Goal: Information Seeking & Learning: Learn about a topic

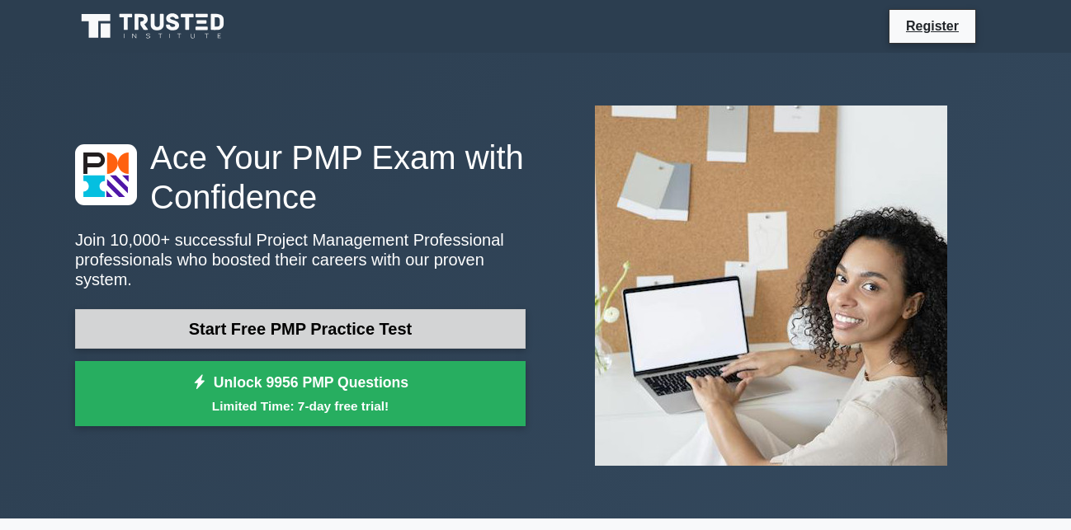
click at [429, 332] on link "Start Free PMP Practice Test" at bounding box center [300, 329] width 450 height 40
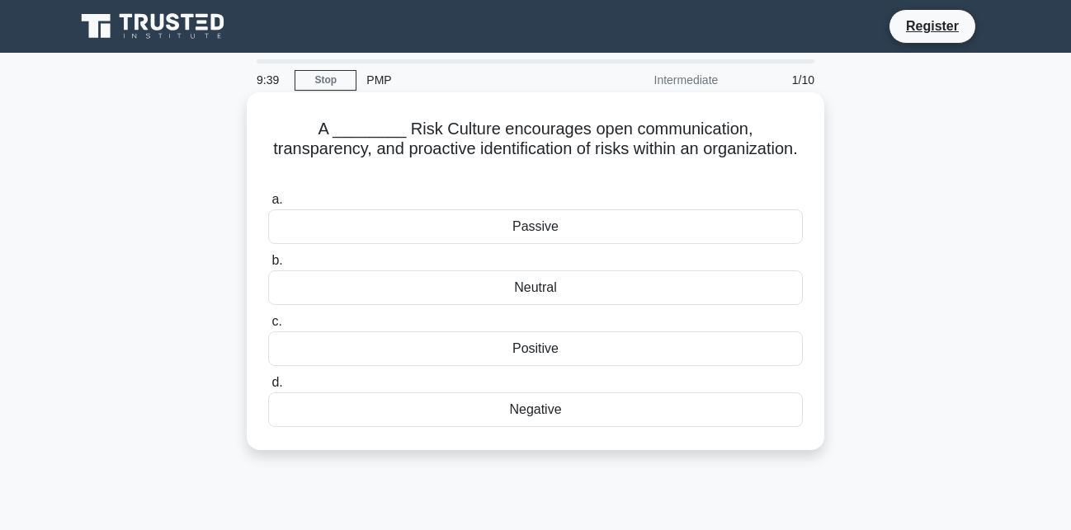
click at [551, 332] on div "Positive" at bounding box center [535, 349] width 534 height 35
click at [268, 327] on input "c. Positive" at bounding box center [268, 322] width 0 height 11
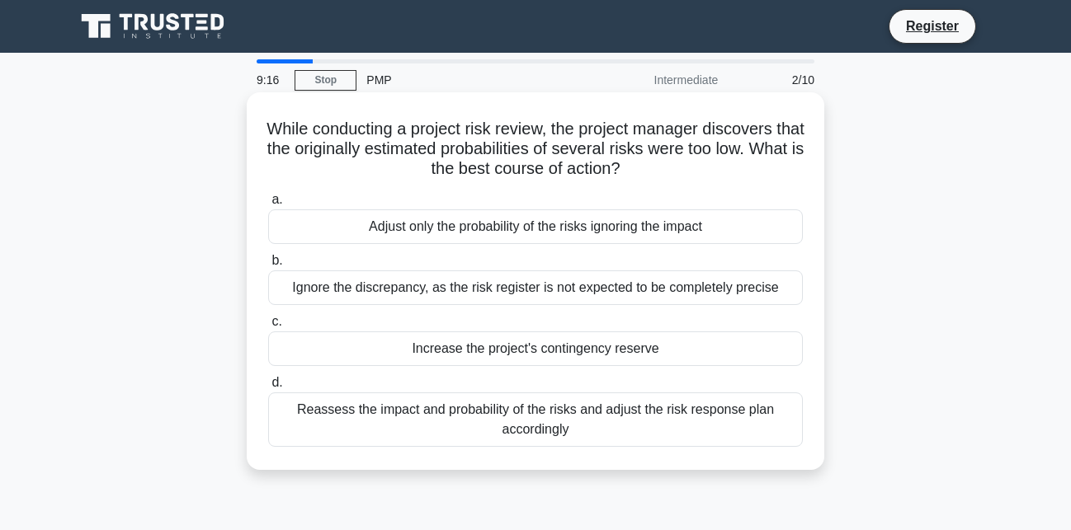
click at [541, 408] on div "Reassess the impact and probability of the risks and adjust the risk response p…" at bounding box center [535, 420] width 534 height 54
click at [268, 388] on input "d. Reassess the impact and probability of the risks and adjust the risk respons…" at bounding box center [268, 383] width 0 height 11
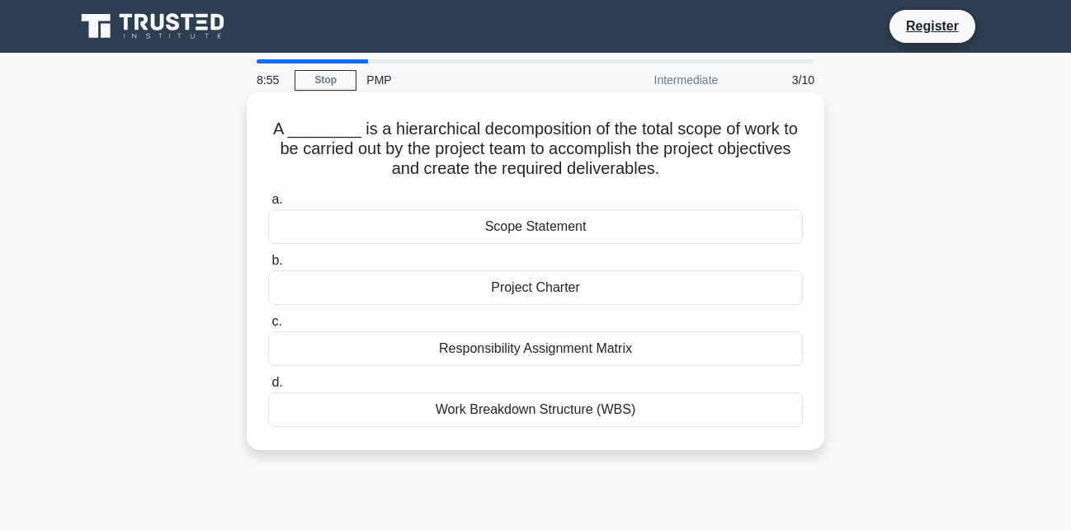
click at [549, 412] on div "Work Breakdown Structure (WBS)" at bounding box center [535, 410] width 534 height 35
click at [268, 388] on input "d. Work Breakdown Structure (WBS)" at bounding box center [268, 383] width 0 height 11
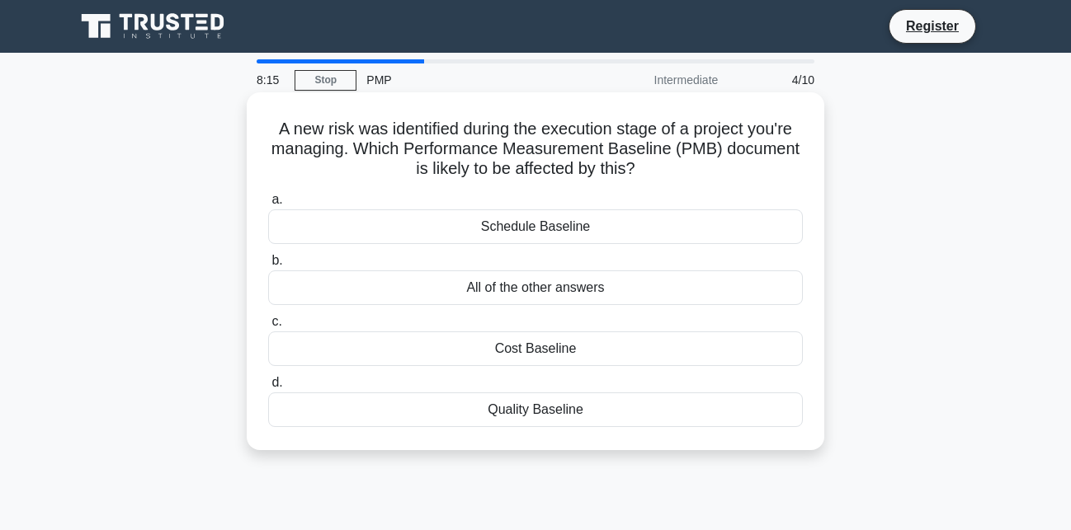
click at [574, 232] on div "Schedule Baseline" at bounding box center [535, 227] width 534 height 35
click at [268, 205] on input "a. Schedule Baseline" at bounding box center [268, 200] width 0 height 11
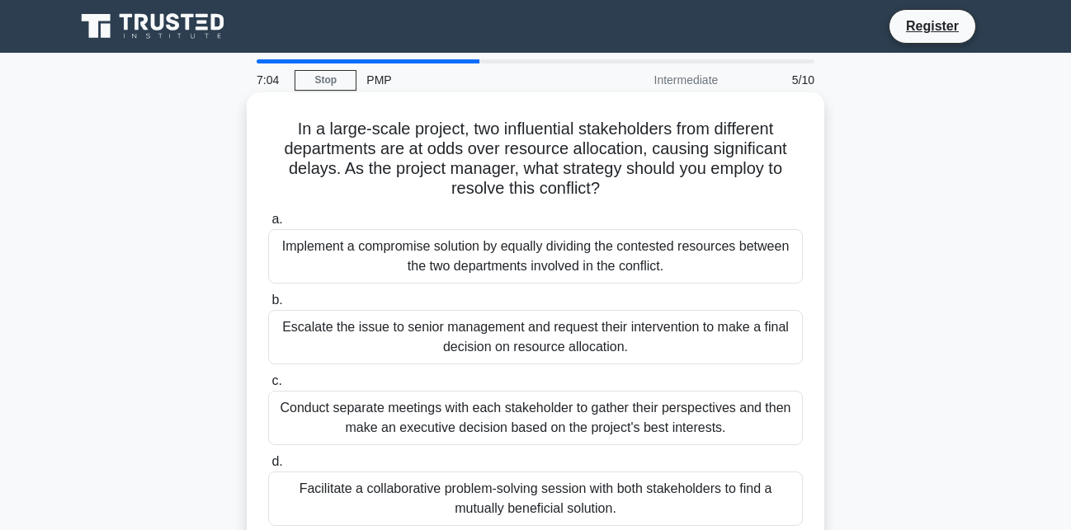
click at [507, 498] on div "Facilitate a collaborative problem-solving session with both stakeholders to fi…" at bounding box center [535, 499] width 534 height 54
click at [268, 468] on input "d. Facilitate a collaborative problem-solving session with both stakeholders to…" at bounding box center [268, 462] width 0 height 11
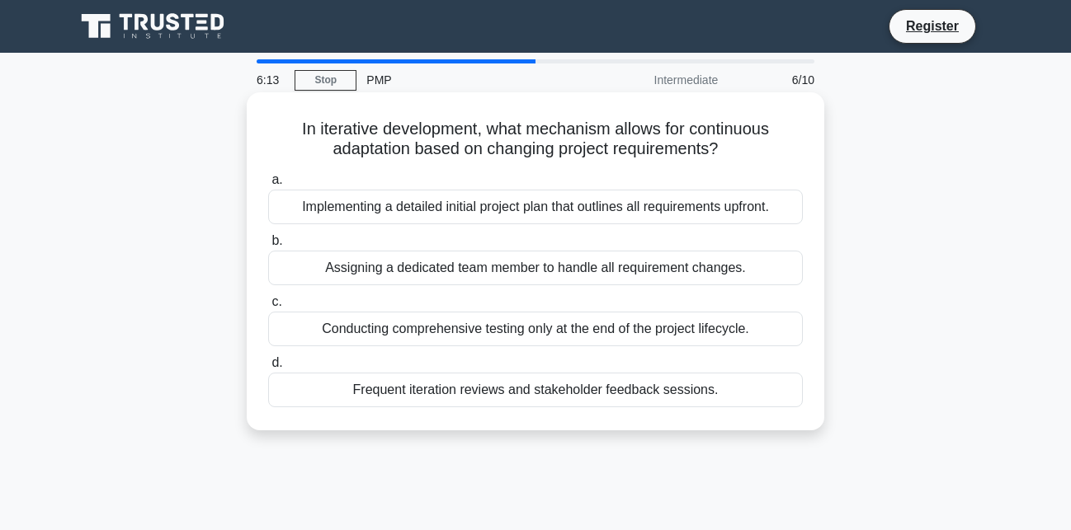
click at [569, 393] on div "Frequent iteration reviews and stakeholder feedback sessions." at bounding box center [535, 390] width 534 height 35
click at [268, 369] on input "d. Frequent iteration reviews and stakeholder feedback sessions." at bounding box center [268, 363] width 0 height 11
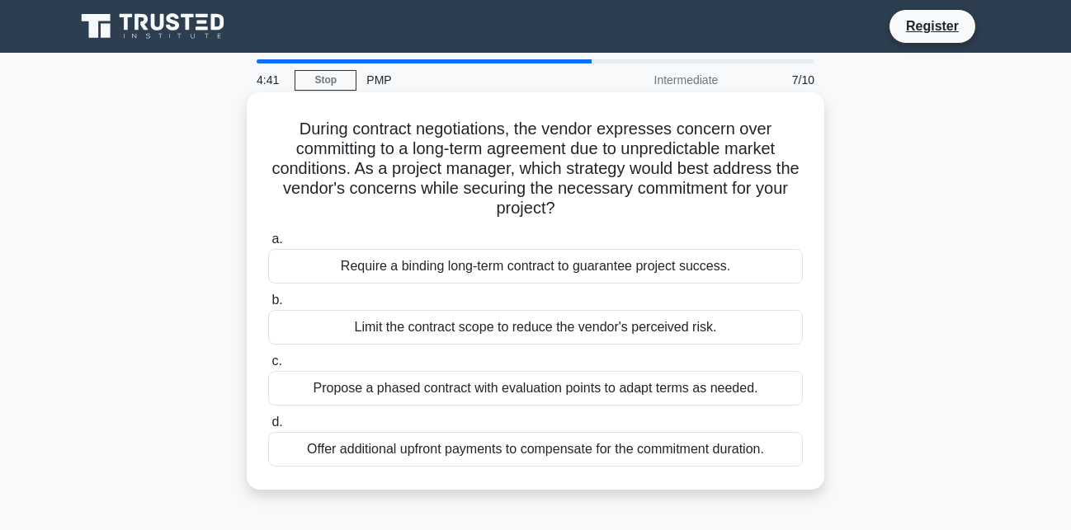
click at [505, 395] on div "Propose a phased contract with evaluation points to adapt terms as needed." at bounding box center [535, 388] width 534 height 35
click at [268, 367] on input "c. Propose a phased contract with evaluation points to adapt terms as needed." at bounding box center [268, 361] width 0 height 11
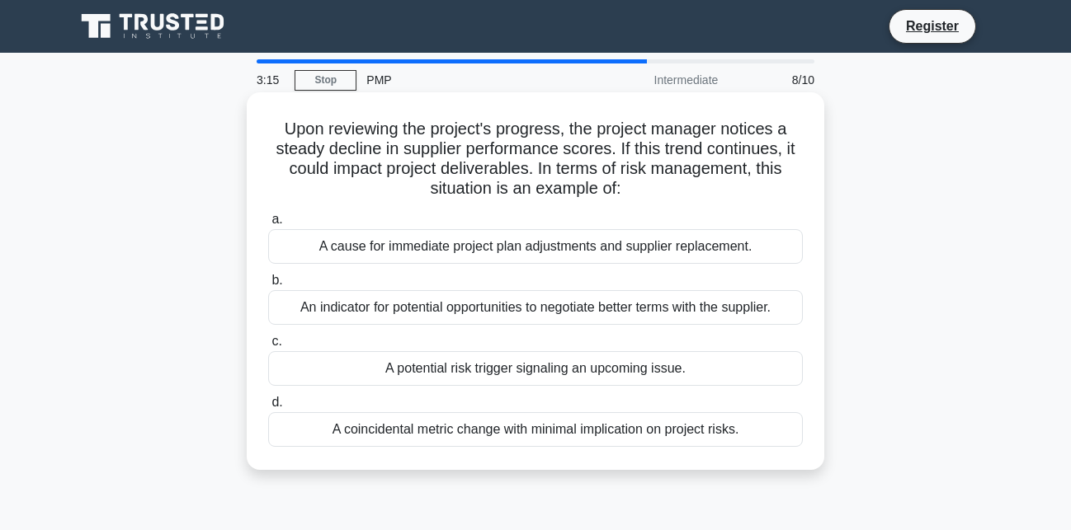
click at [652, 377] on div "A potential risk trigger signaling an upcoming issue." at bounding box center [535, 368] width 534 height 35
click at [268, 347] on input "c. A potential risk trigger signaling an upcoming issue." at bounding box center [268, 342] width 0 height 11
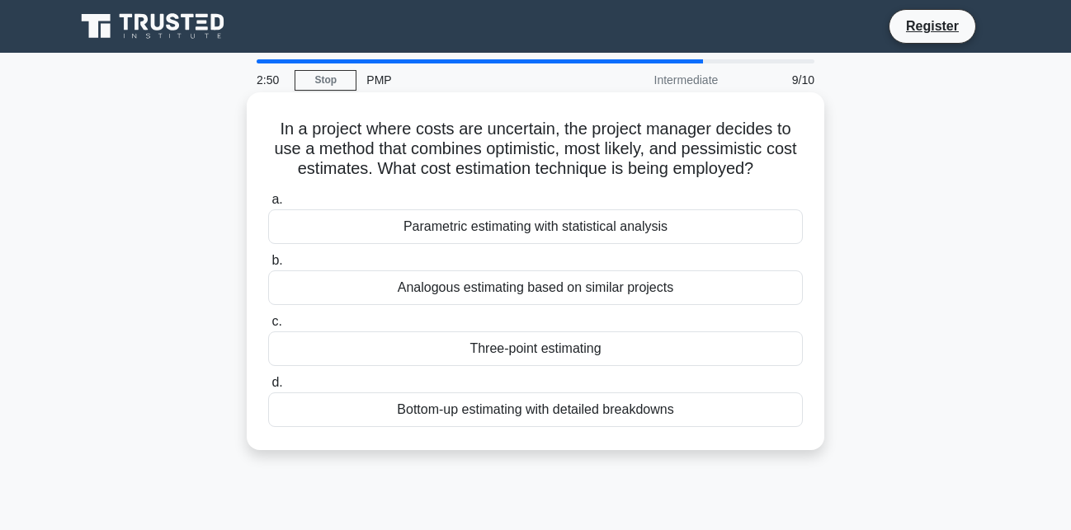
click at [555, 353] on div "Three-point estimating" at bounding box center [535, 349] width 534 height 35
click at [268, 327] on input "c. Three-point estimating" at bounding box center [268, 322] width 0 height 11
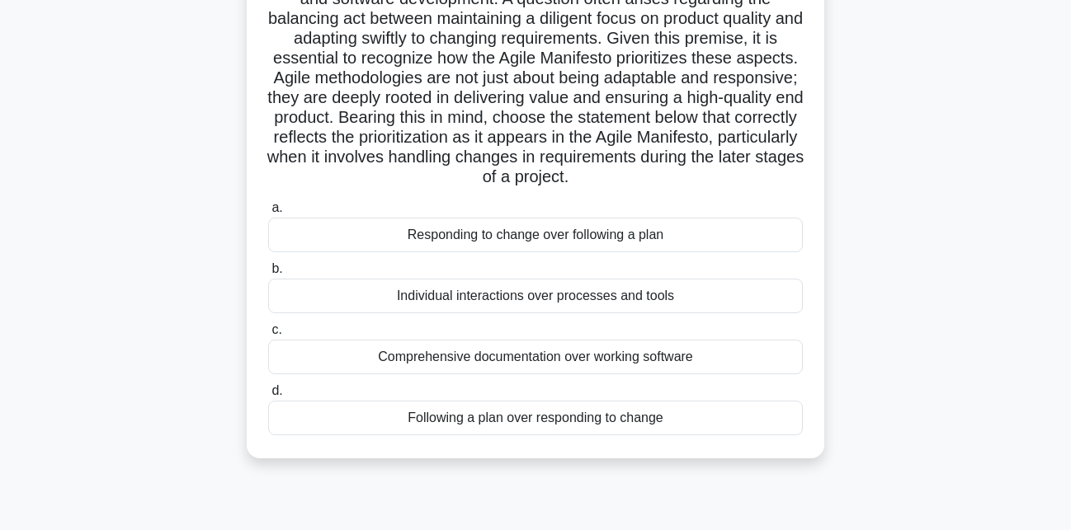
scroll to position [252, 0]
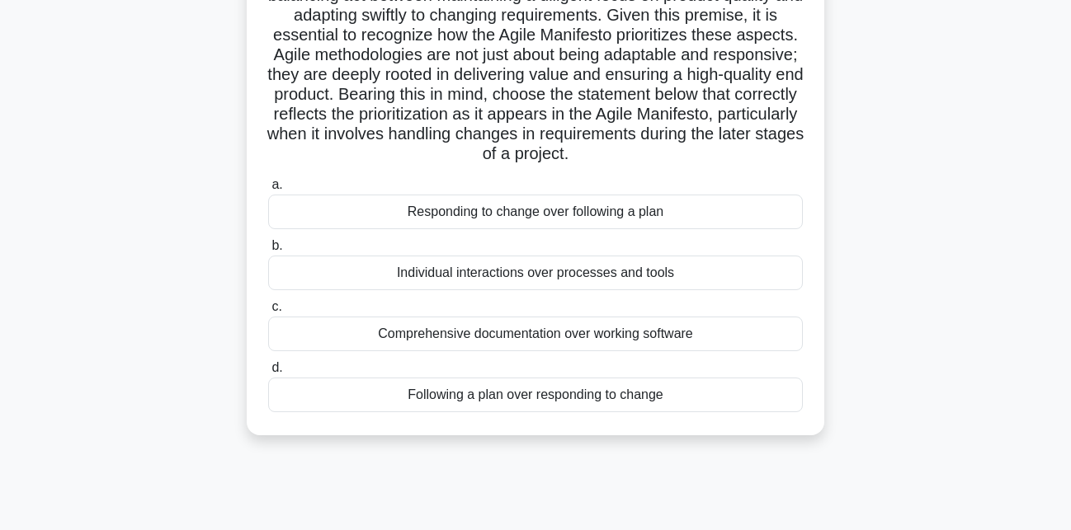
click at [620, 214] on div "Responding to change over following a plan" at bounding box center [535, 212] width 534 height 35
click at [268, 191] on input "a. Responding to change over following a plan" at bounding box center [268, 185] width 0 height 11
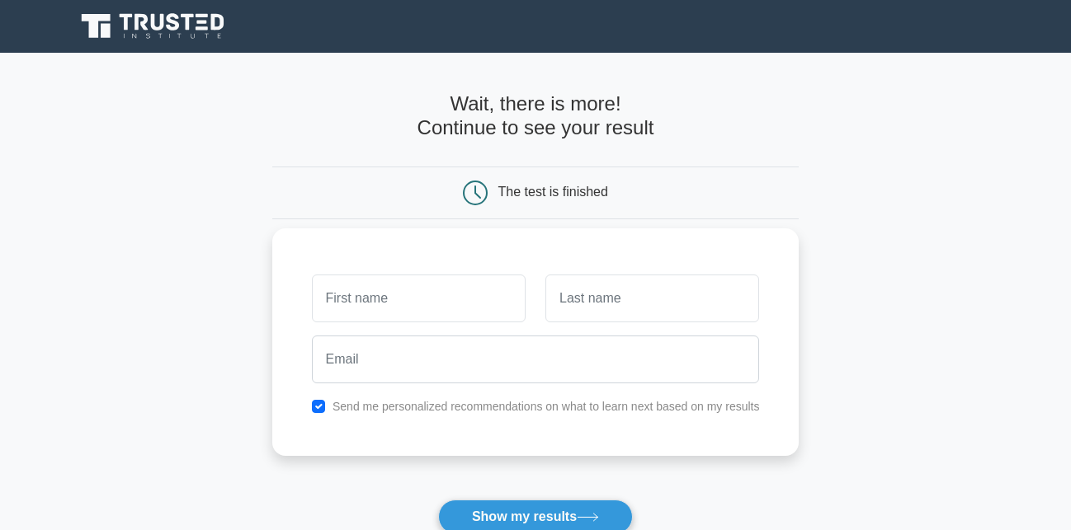
drag, startPoint x: 0, startPoint y: 0, endPoint x: 437, endPoint y: 300, distance: 530.3
click at [437, 300] on input "text" at bounding box center [419, 299] width 214 height 48
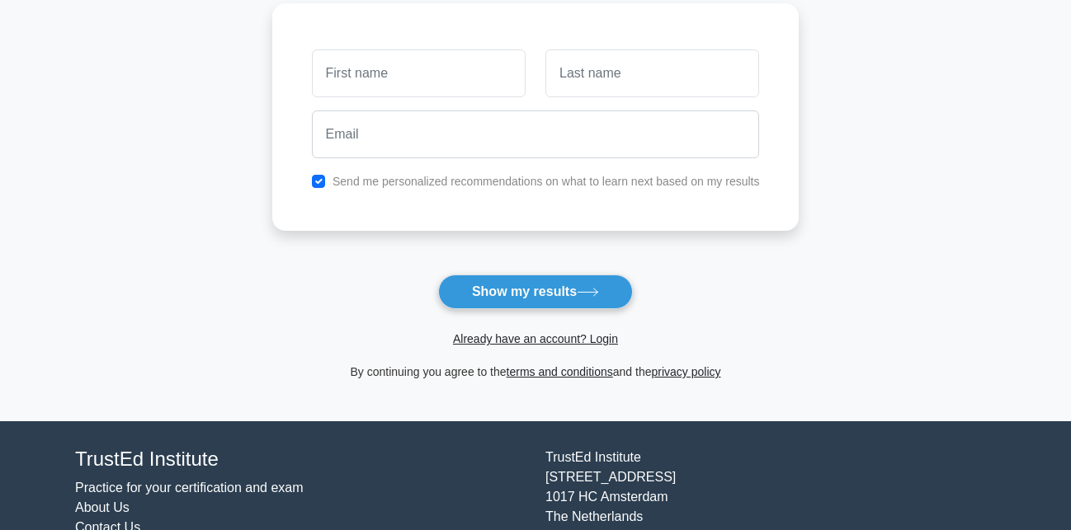
scroll to position [252, 0]
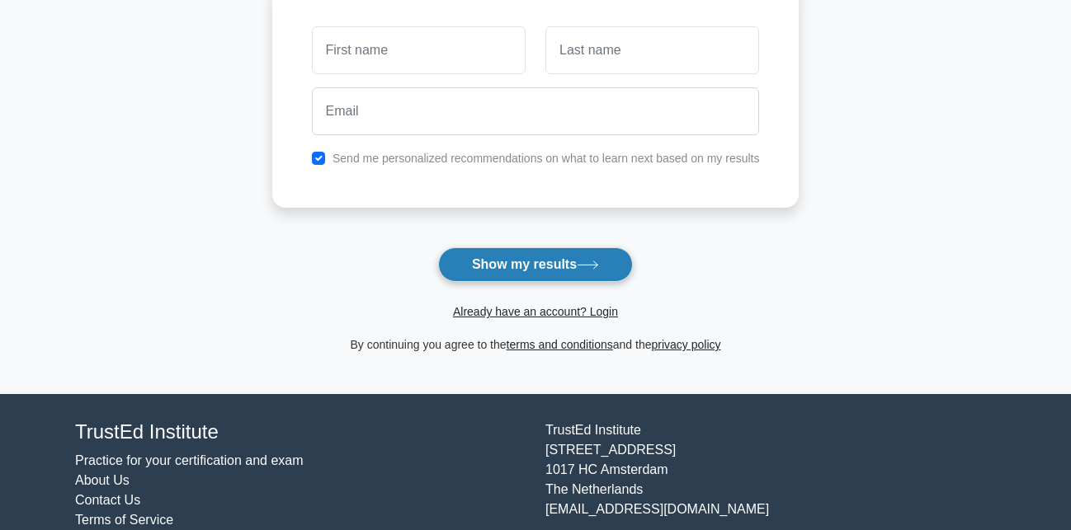
click at [530, 271] on button "Show my results" at bounding box center [535, 264] width 195 height 35
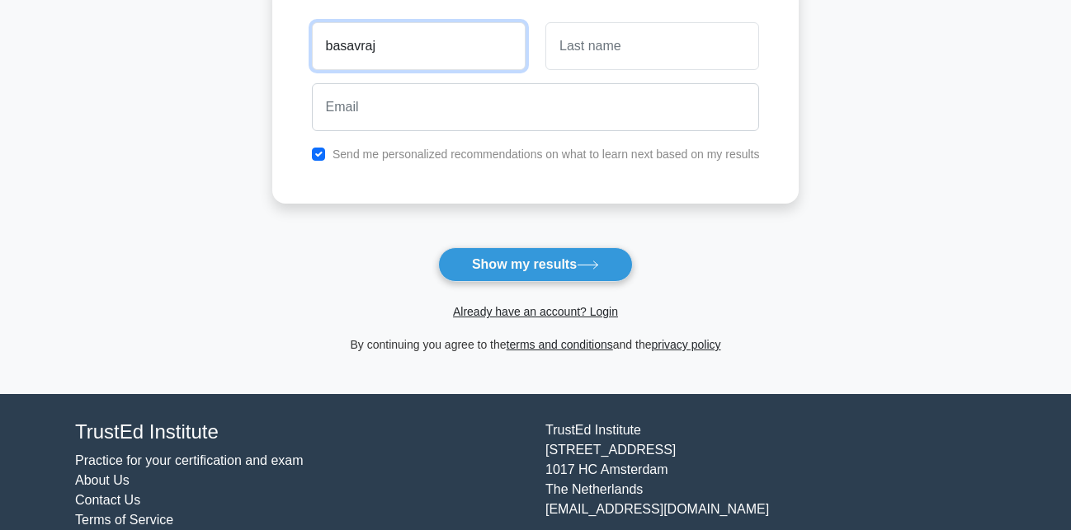
type input "basavraj"
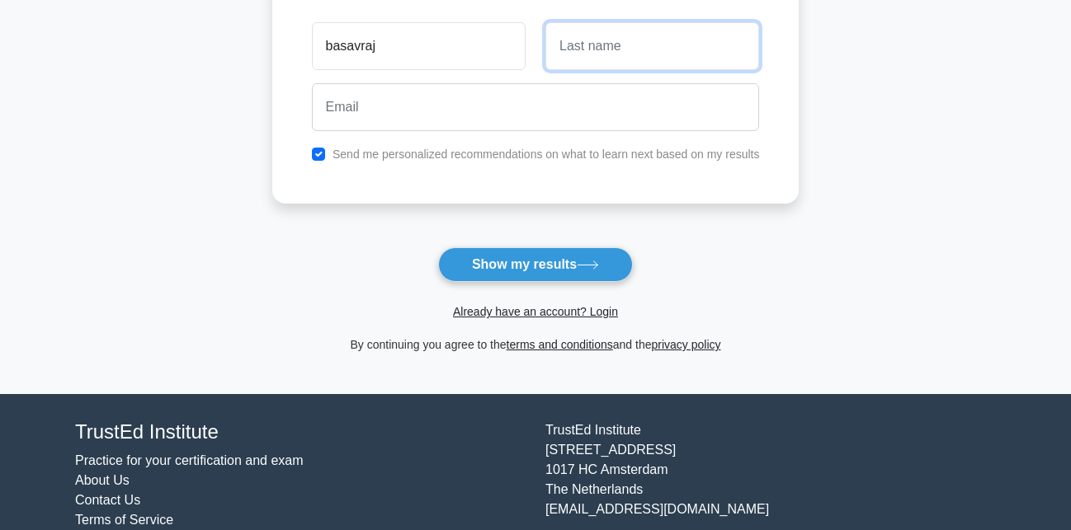
click at [566, 49] on input "text" at bounding box center [652, 46] width 214 height 48
type input "."
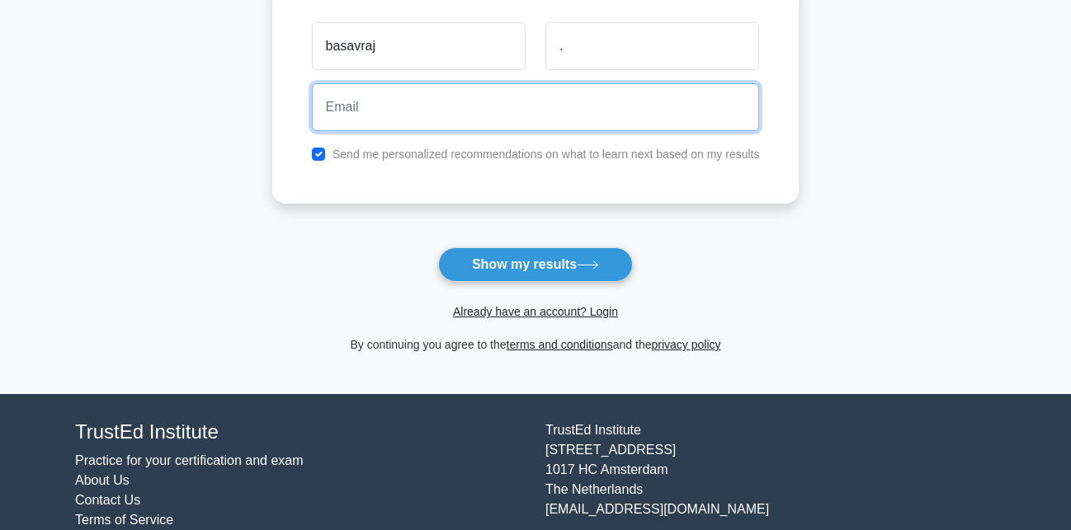
click at [520, 111] on input "email" at bounding box center [536, 107] width 448 height 48
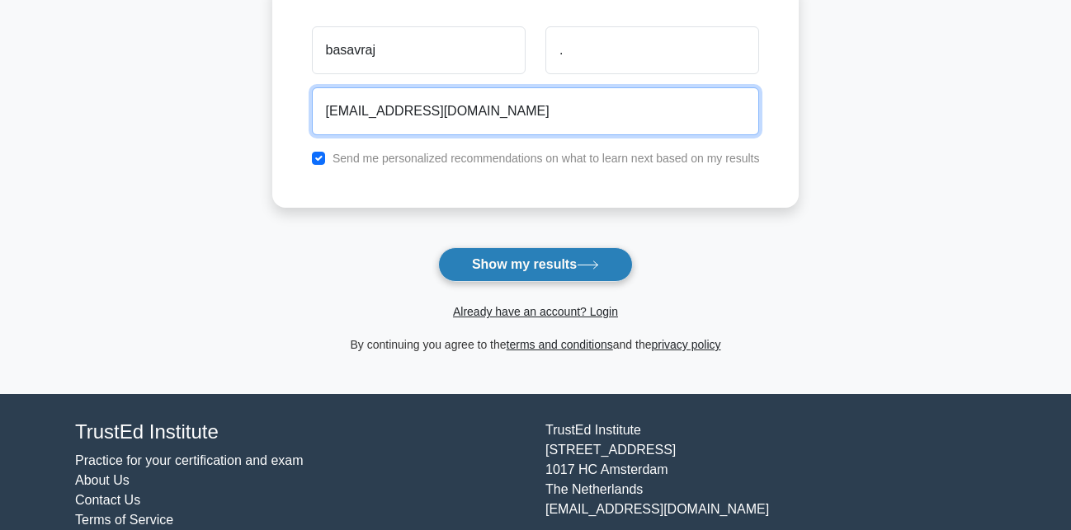
type input "dakshbasav@gmail.com"
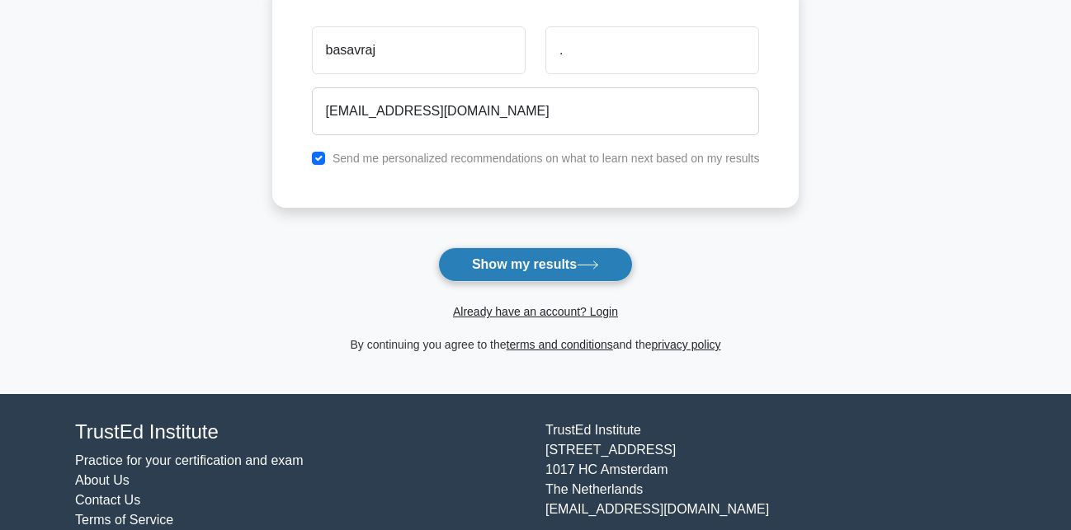
click at [508, 266] on button "Show my results" at bounding box center [535, 264] width 195 height 35
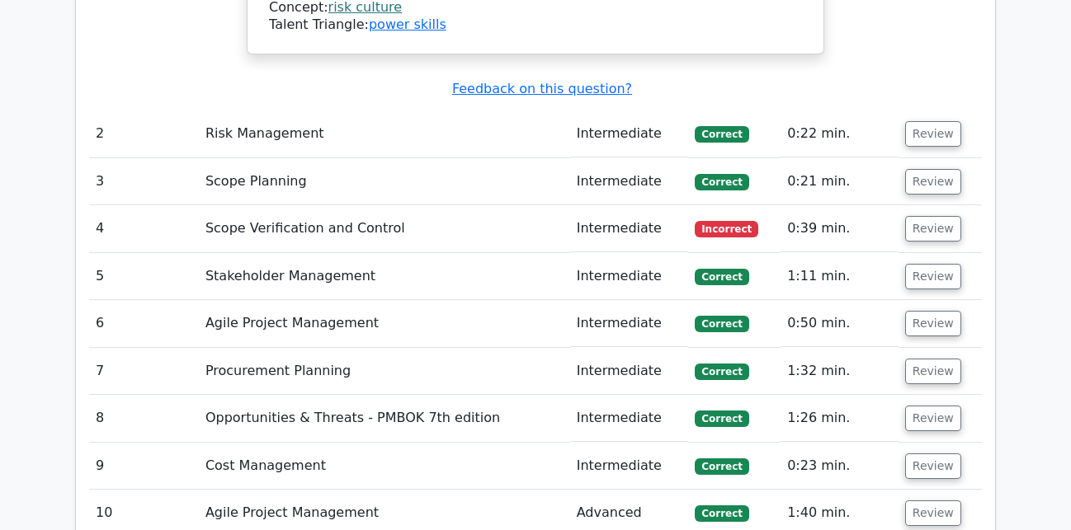
scroll to position [2356, 0]
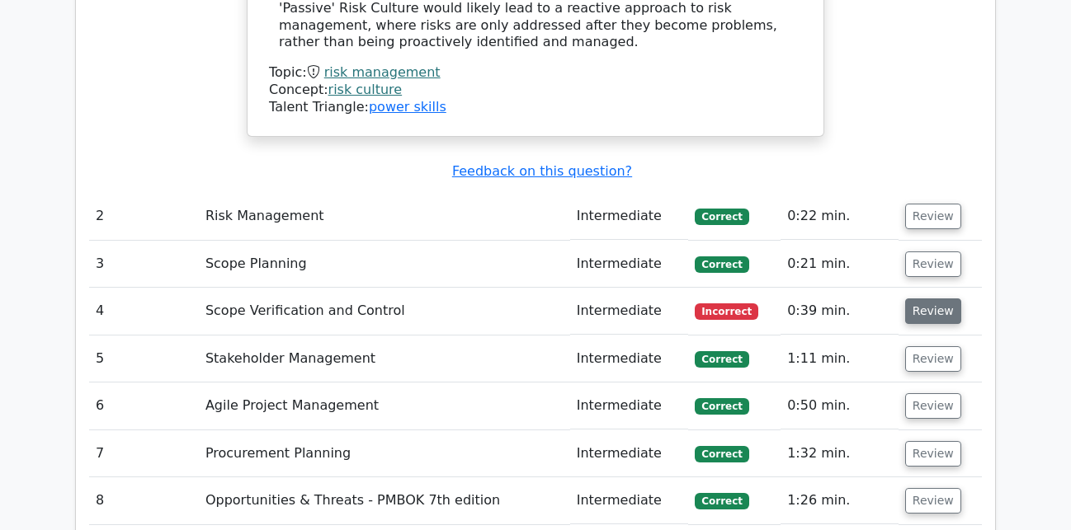
click at [937, 299] on button "Review" at bounding box center [933, 312] width 56 height 26
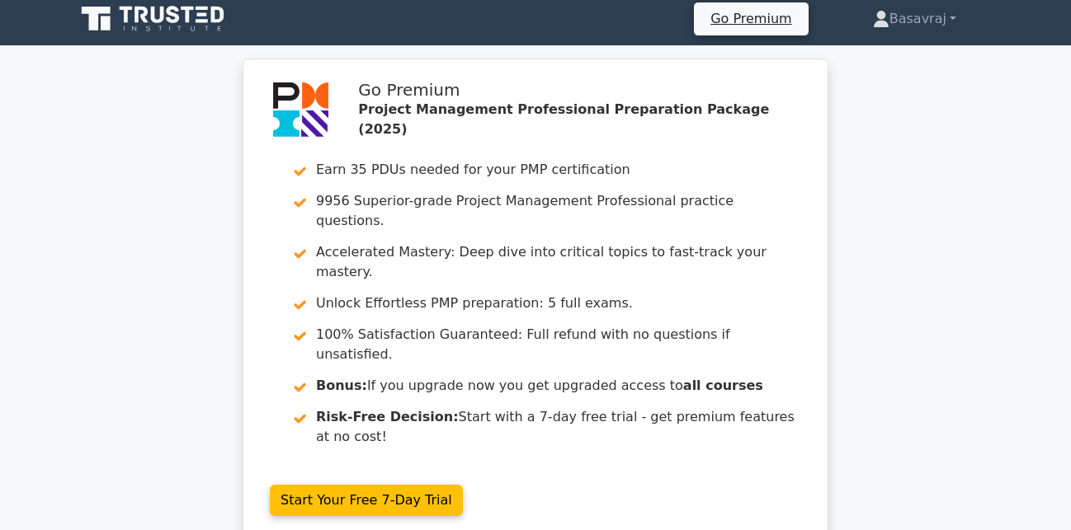
scroll to position [0, 0]
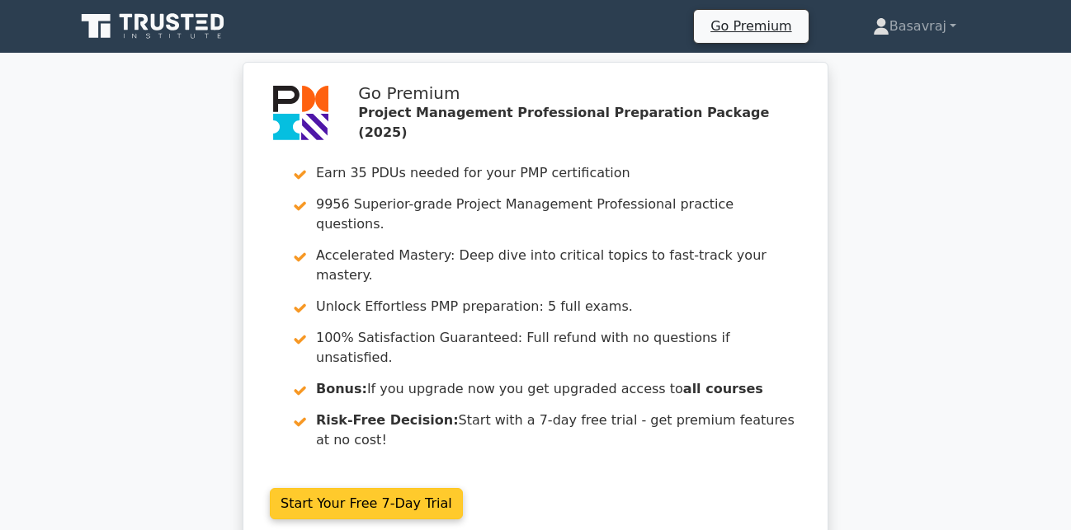
click at [365, 488] on link "Start Your Free 7-Day Trial" at bounding box center [366, 503] width 193 height 31
